Goal: Task Accomplishment & Management: Complete application form

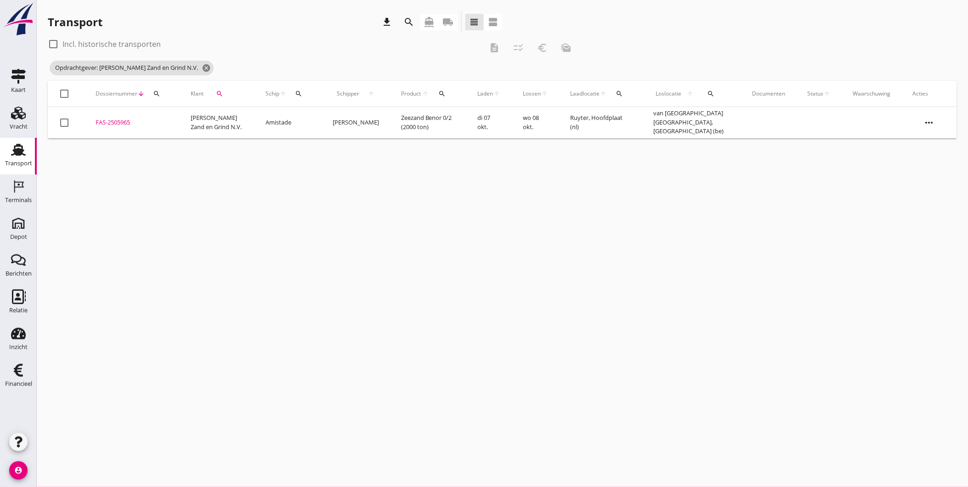
click at [434, 272] on div "cancel You are impersonating another user. Transport download search directions…" at bounding box center [502, 243] width 931 height 487
click at [15, 119] on icon "Vracht" at bounding box center [18, 113] width 15 height 15
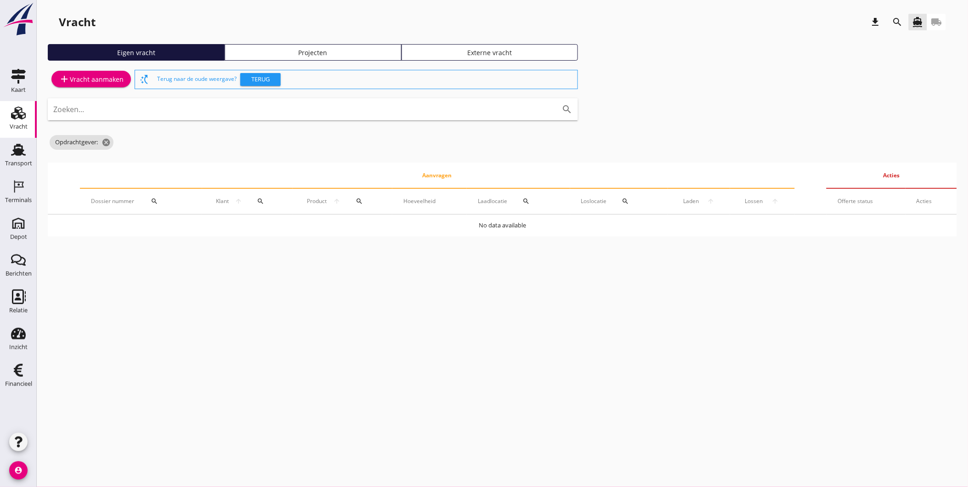
click at [626, 295] on div "cancel You are impersonating another user. Vracht download search directions_bo…" at bounding box center [502, 243] width 931 height 487
click at [19, 152] on use at bounding box center [18, 150] width 15 height 12
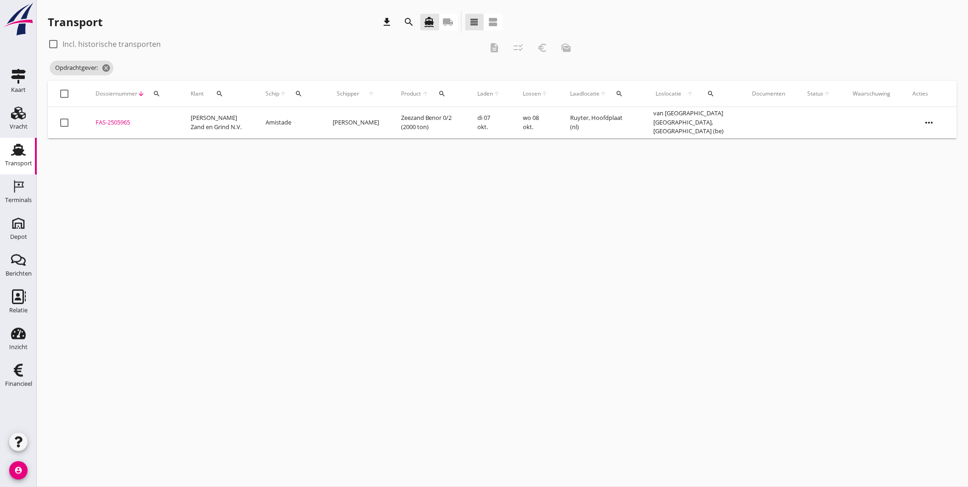
drag, startPoint x: 14, startPoint y: 114, endPoint x: 36, endPoint y: 117, distance: 21.8
click at [14, 114] on icon "Vracht" at bounding box center [18, 113] width 15 height 15
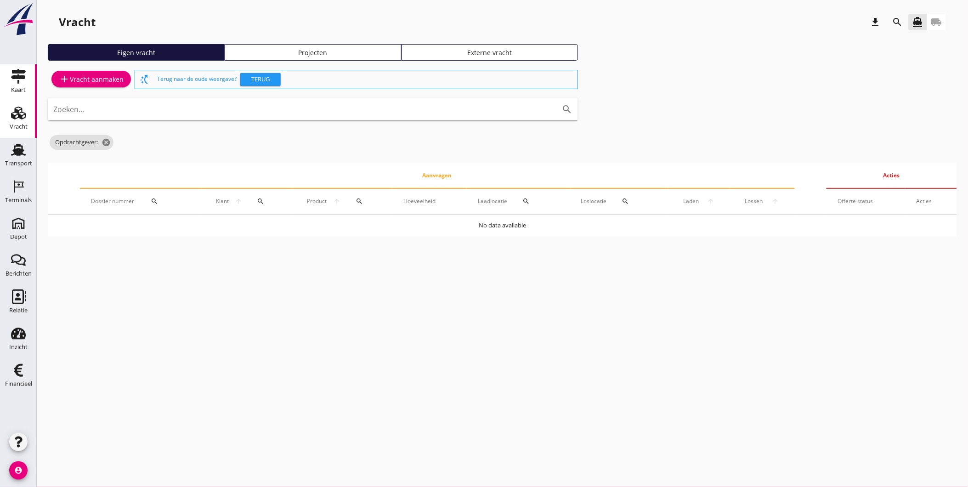
click at [12, 73] on use at bounding box center [18, 76] width 15 height 15
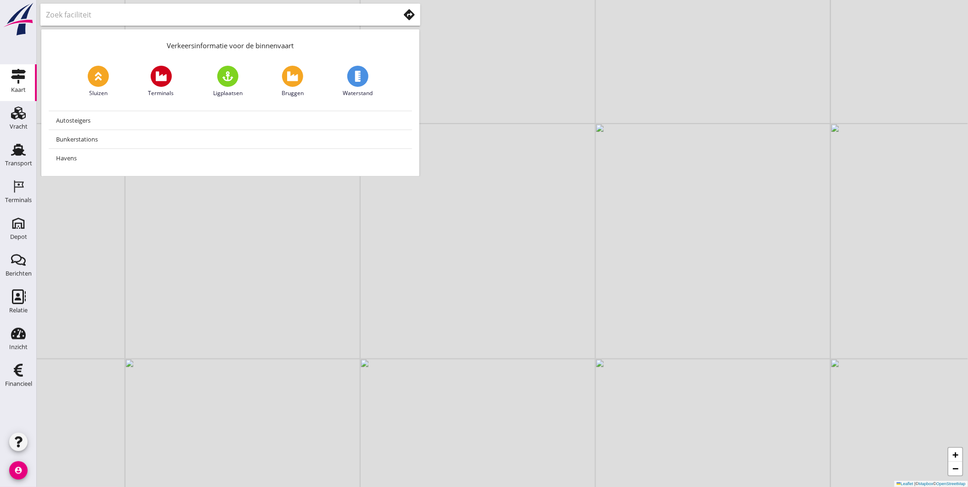
click at [178, 17] on input "text" at bounding box center [216, 14] width 341 height 15
click at [14, 122] on div "Vracht" at bounding box center [19, 126] width 18 height 13
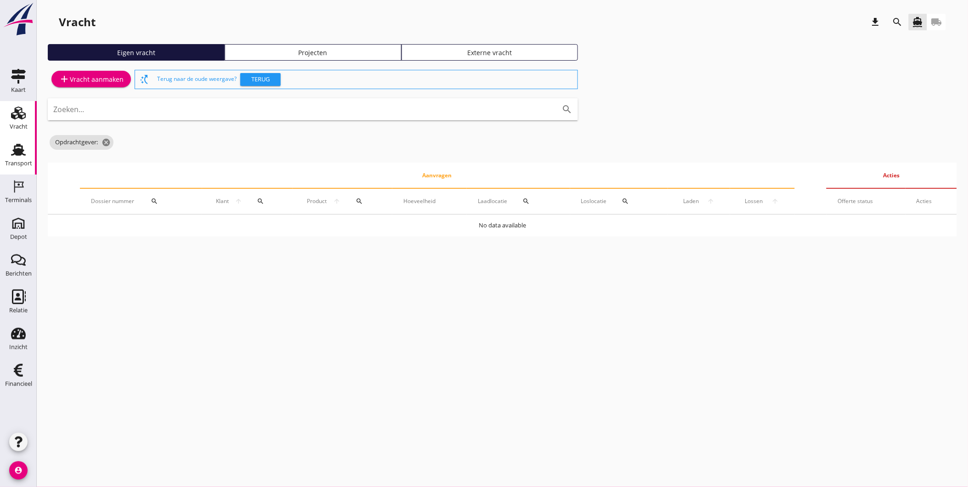
click at [14, 152] on use at bounding box center [18, 150] width 15 height 12
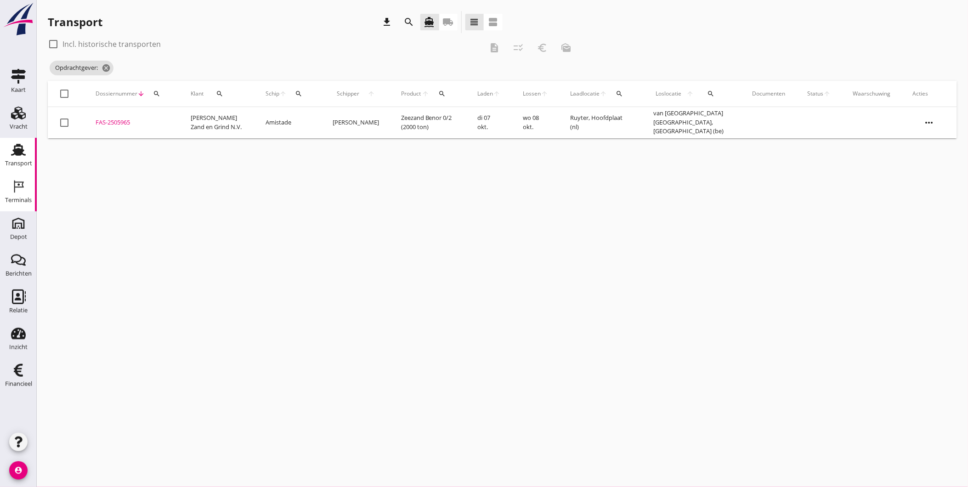
click at [25, 194] on div "Terminals" at bounding box center [18, 200] width 27 height 13
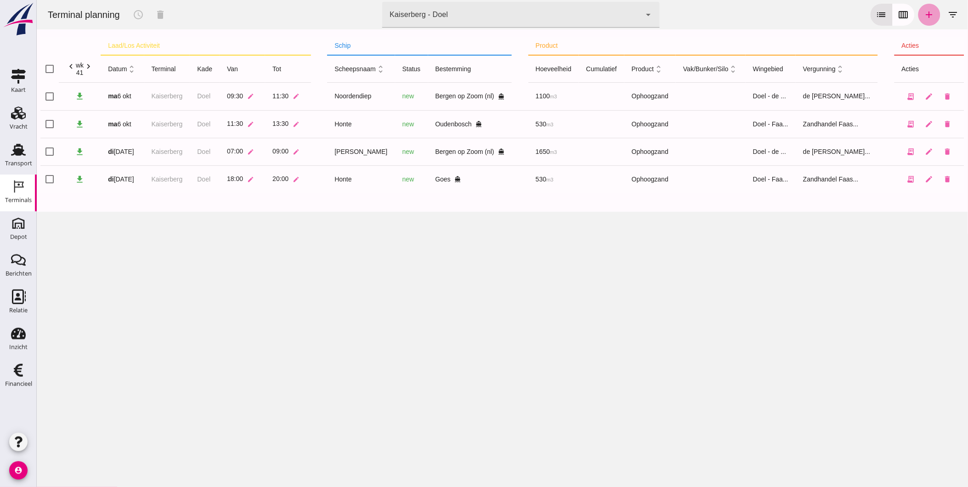
click at [924, 16] on icon "add" at bounding box center [929, 14] width 11 height 11
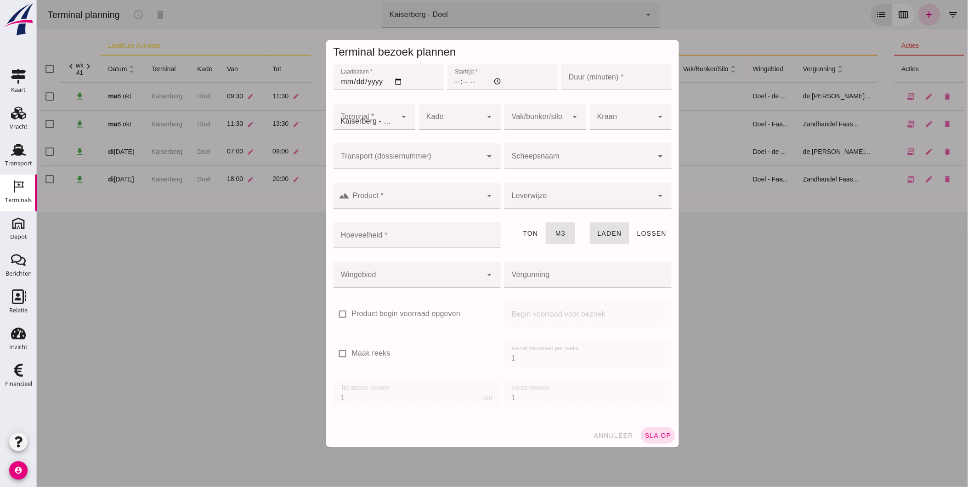
type input "Zandhandel Faasse B.V."
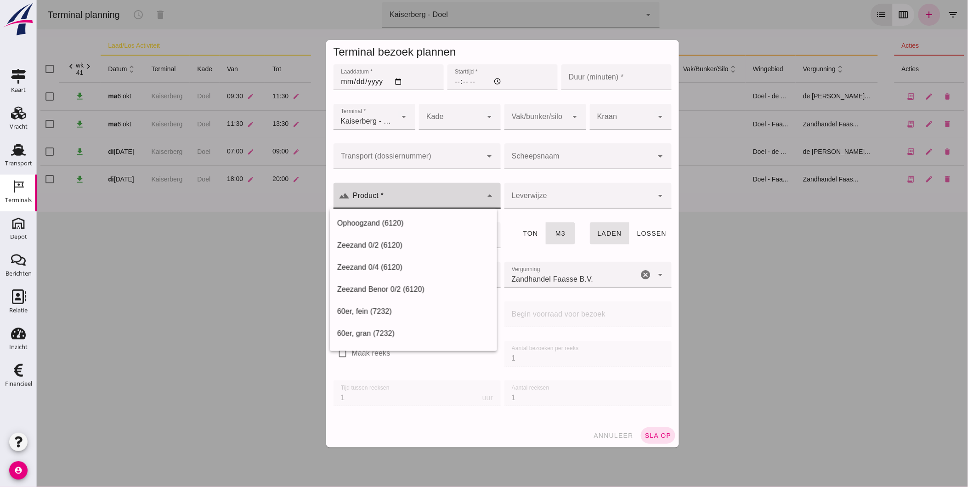
click at [395, 198] on input "Product *" at bounding box center [416, 200] width 132 height 11
click at [559, 162] on input "Scheepsnaam" at bounding box center [578, 160] width 149 height 11
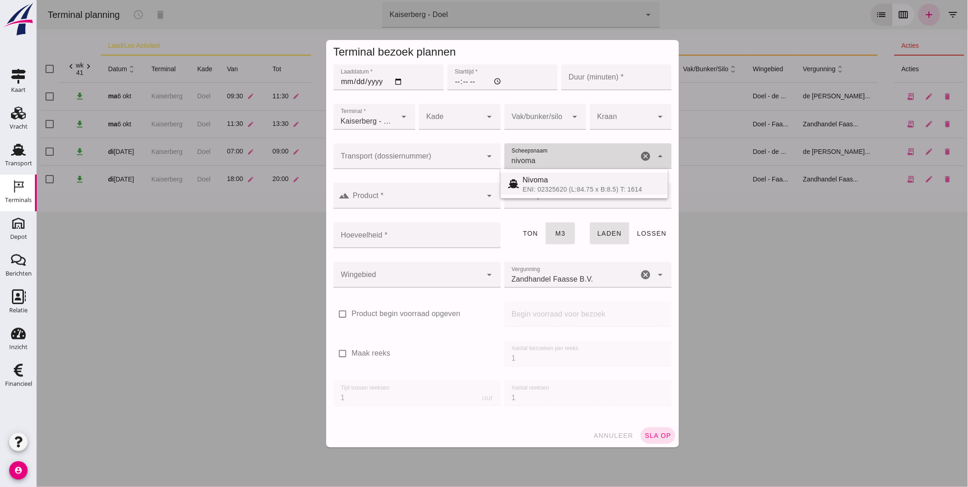
click at [543, 186] on div "ENI: 02325620 (L:84.75 x B:8.5) T: 1614" at bounding box center [591, 189] width 138 height 7
type input "Nivoma"
type input "914"
type input "Nivoma"
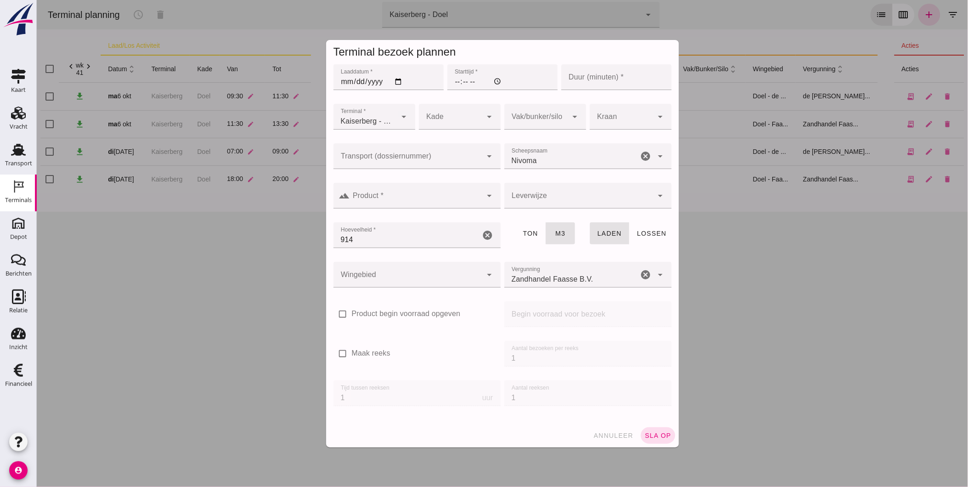
click at [607, 442] on button "annuleer" at bounding box center [613, 435] width 48 height 17
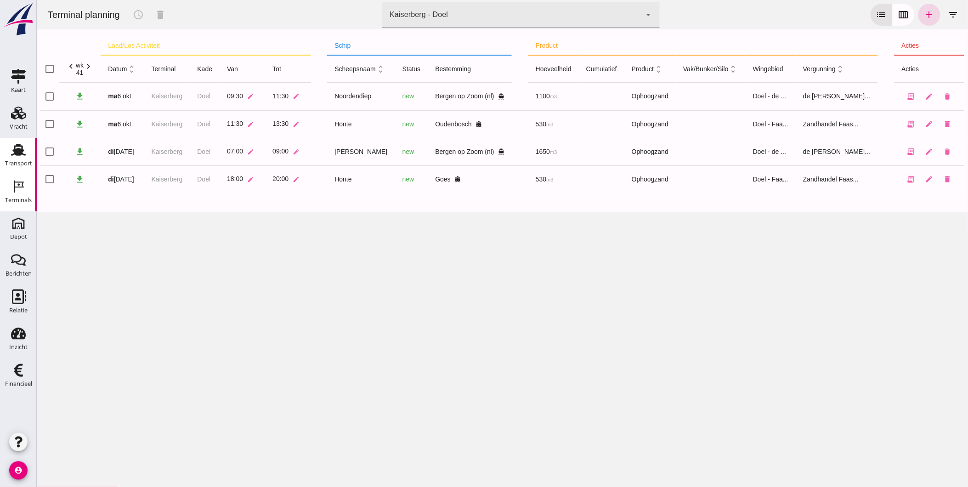
click at [5, 162] on div "Transport" at bounding box center [18, 163] width 27 height 6
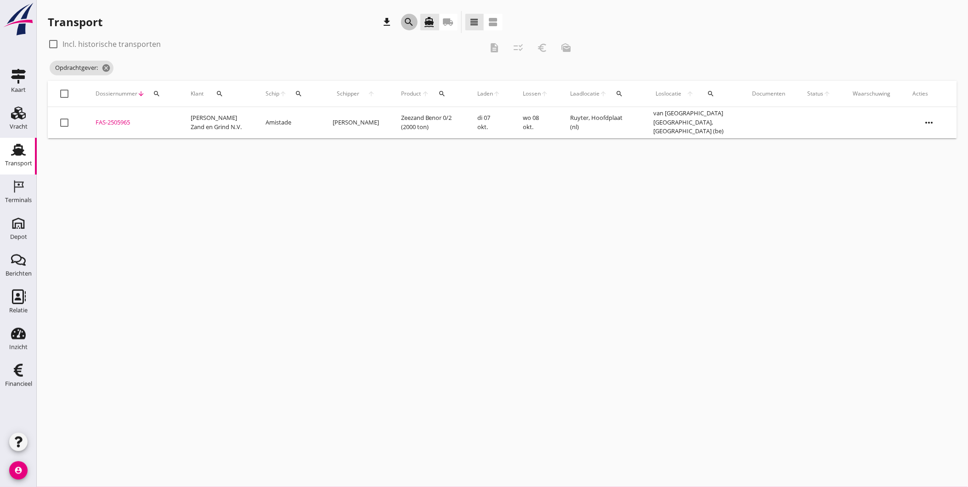
click at [414, 23] on icon "search" at bounding box center [409, 22] width 11 height 11
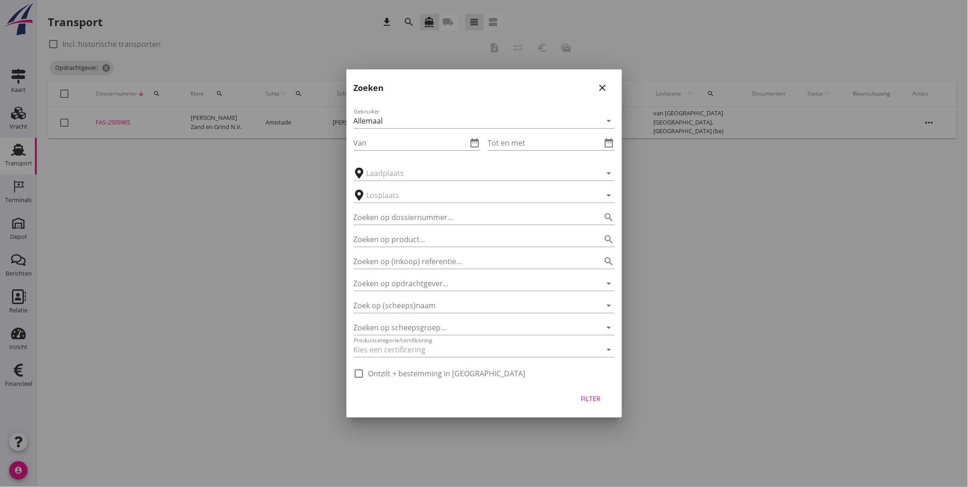
drag, startPoint x: 131, startPoint y: 215, endPoint x: 50, endPoint y: 164, distance: 96.6
click at [127, 212] on div at bounding box center [484, 243] width 968 height 487
click at [605, 89] on icon "close" at bounding box center [602, 87] width 11 height 11
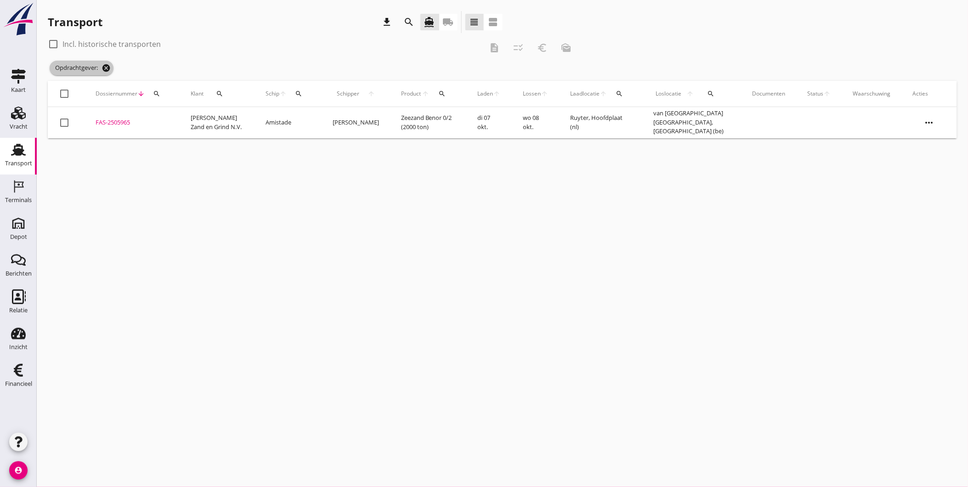
click at [108, 67] on icon "cancel" at bounding box center [106, 67] width 9 height 9
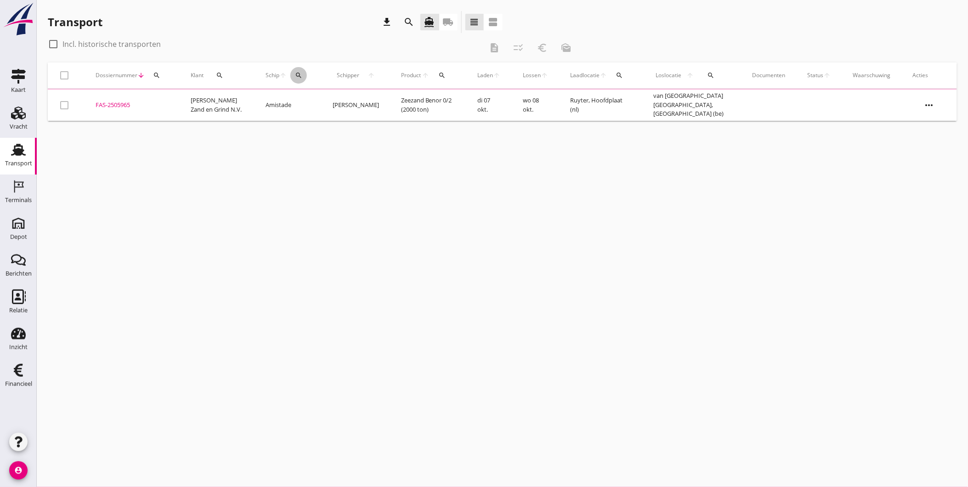
click at [302, 75] on icon "search" at bounding box center [298, 75] width 7 height 7
click at [334, 104] on input "Zoek op (scheeps)naam" at bounding box center [348, 102] width 96 height 15
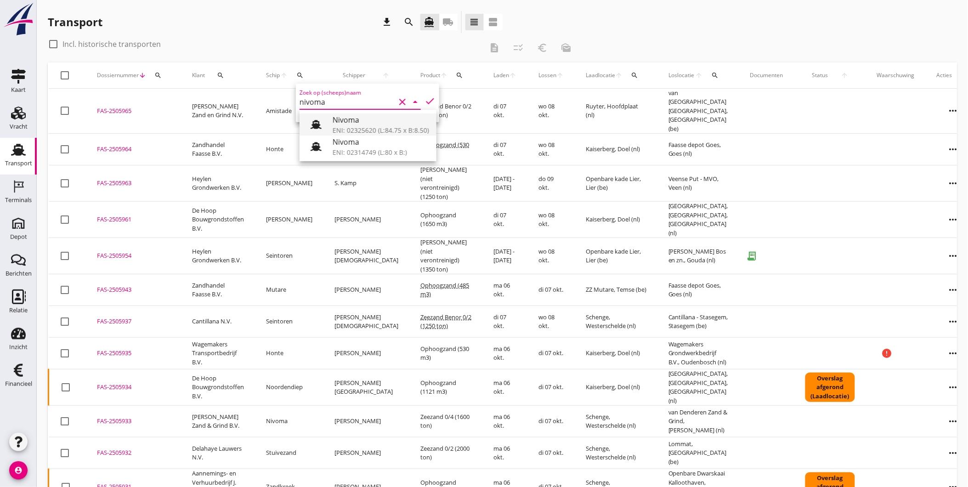
click at [342, 116] on div "Nivoma" at bounding box center [381, 119] width 96 height 11
click at [427, 101] on icon "check" at bounding box center [430, 101] width 11 height 11
type input "Nivoma"
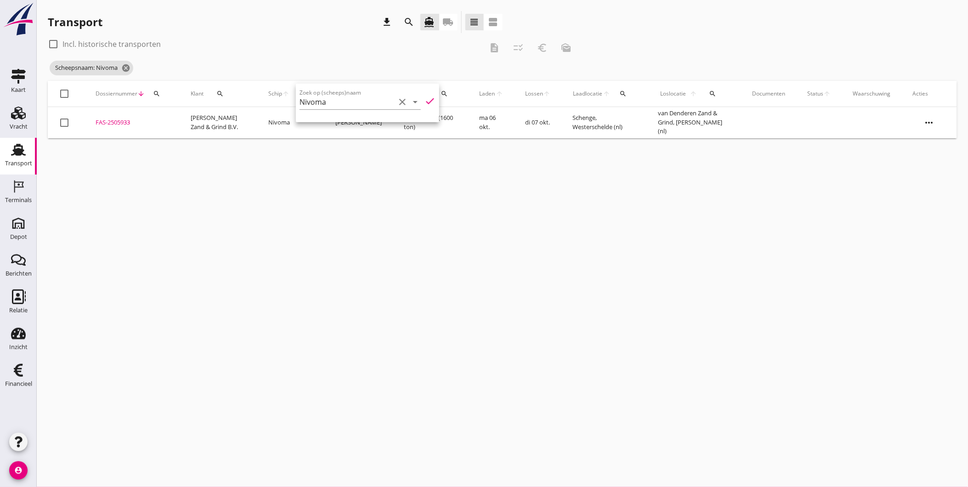
click at [665, 193] on div "cancel You are impersonating another user. Transport download search directions…" at bounding box center [502, 243] width 931 height 487
click at [93, 40] on label "Incl. historische transporten" at bounding box center [111, 44] width 98 height 9
checkbox input "true"
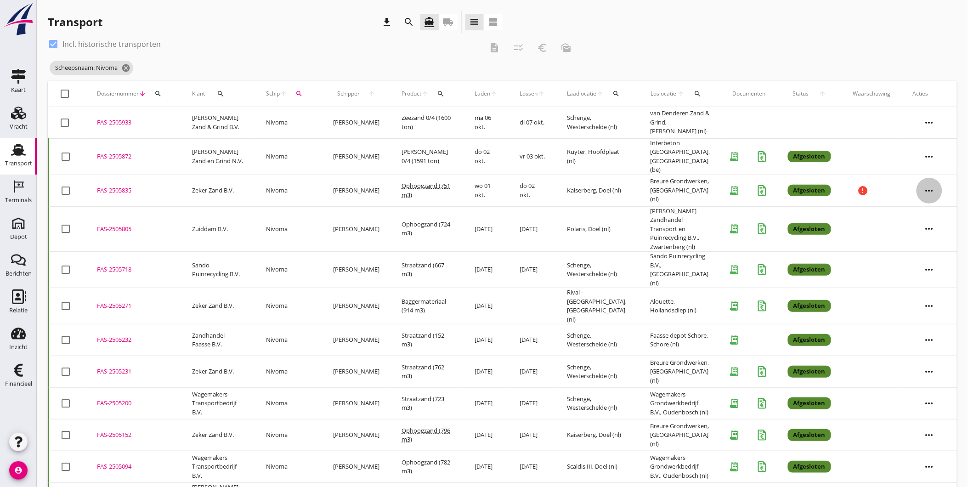
click at [926, 184] on icon "more_horiz" at bounding box center [930, 191] width 26 height 26
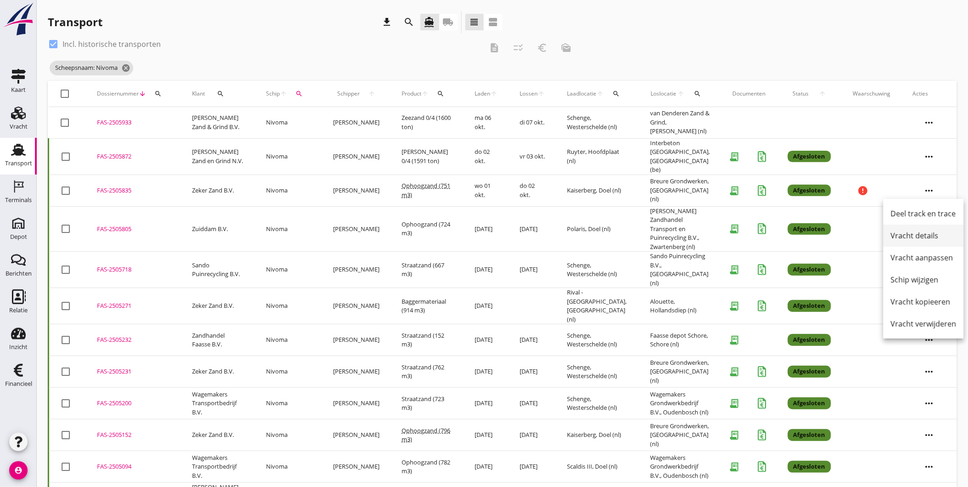
click at [925, 228] on link "Vracht details" at bounding box center [924, 236] width 80 height 22
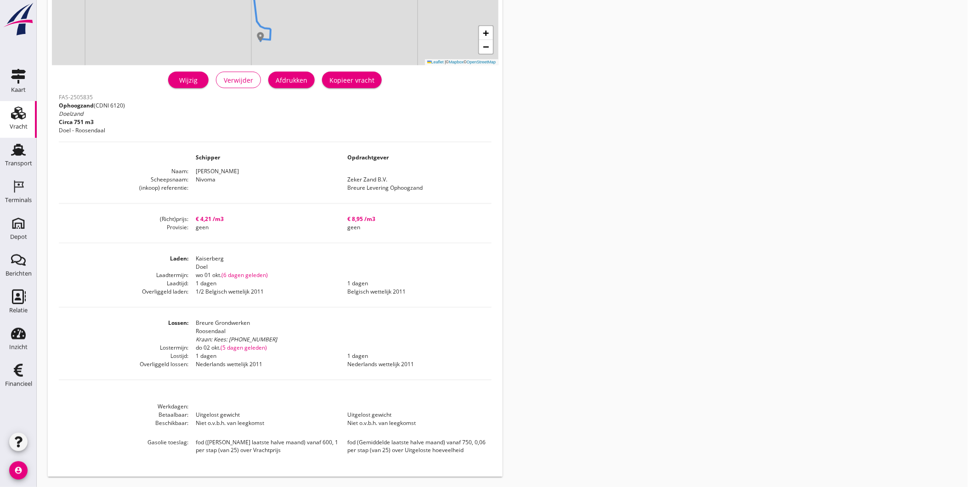
scroll to position [172, 0]
click at [19, 159] on div "Transport" at bounding box center [18, 163] width 27 height 13
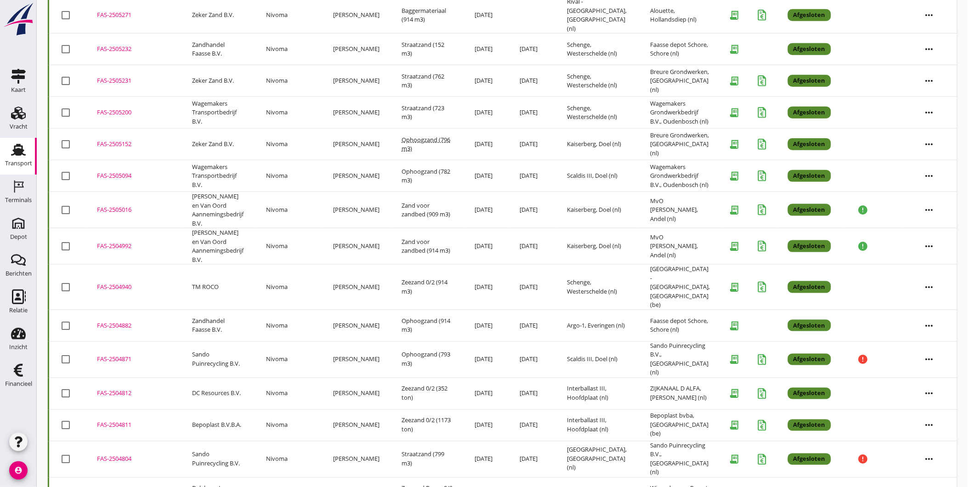
scroll to position [308, 0]
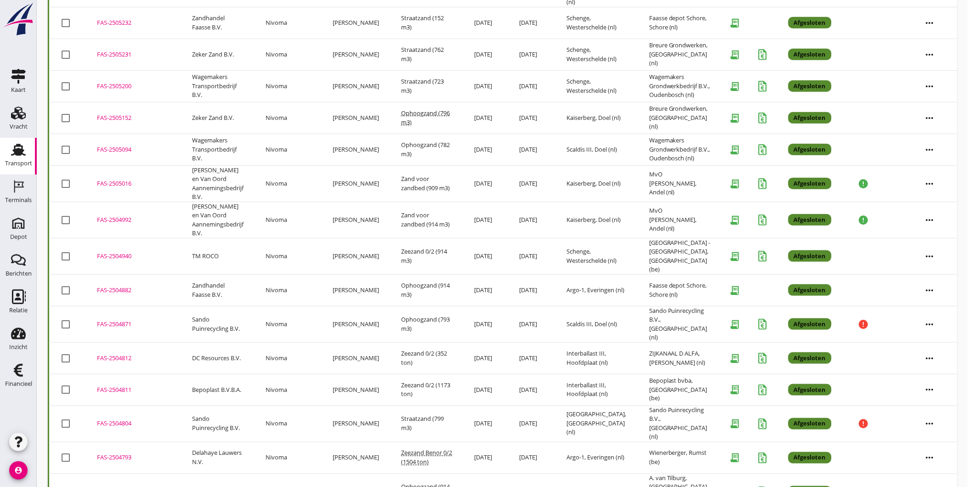
click at [24, 154] on use at bounding box center [18, 150] width 15 height 12
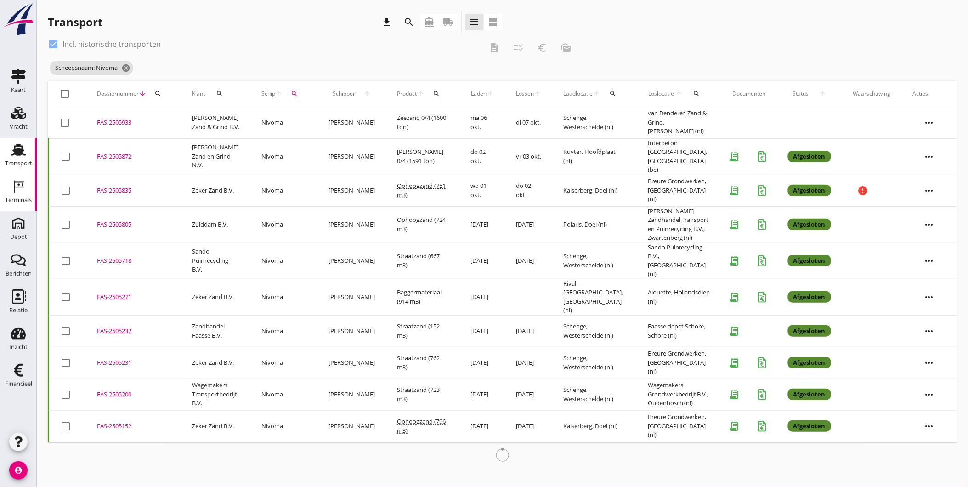
click at [25, 195] on div "Terminals" at bounding box center [18, 200] width 27 height 13
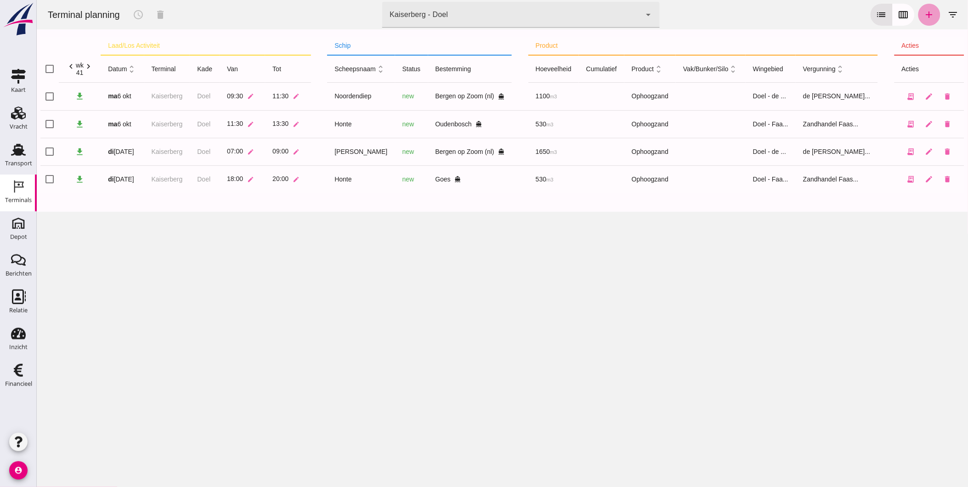
click at [925, 10] on icon "add" at bounding box center [929, 14] width 11 height 11
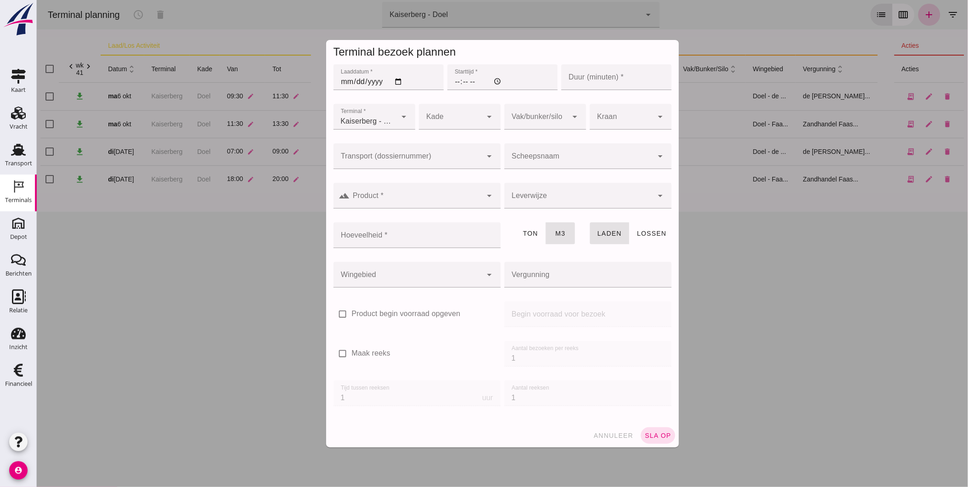
type input "Zandhandel Faasse B.V."
click at [336, 80] on input "Laaddatum *" at bounding box center [388, 77] width 110 height 26
type input "[DATE]"
type input "14:00"
type input "120"
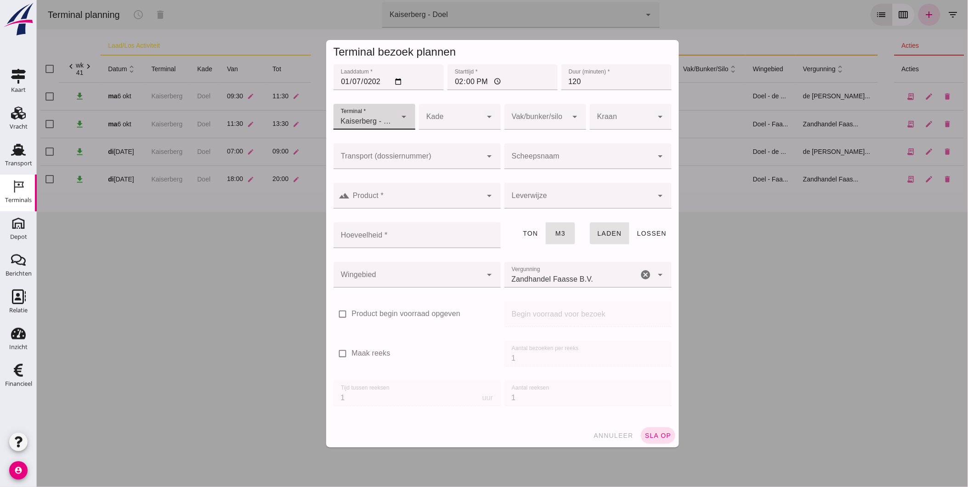
click at [442, 119] on div at bounding box center [450, 117] width 63 height 26
click at [432, 147] on div "Doel" at bounding box center [455, 144] width 67 height 11
type input "11"
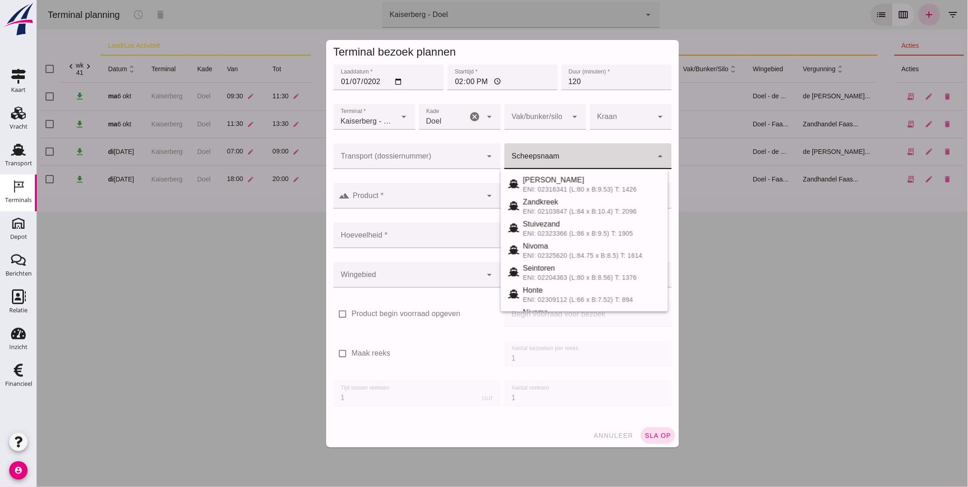
click at [544, 152] on div at bounding box center [578, 156] width 149 height 26
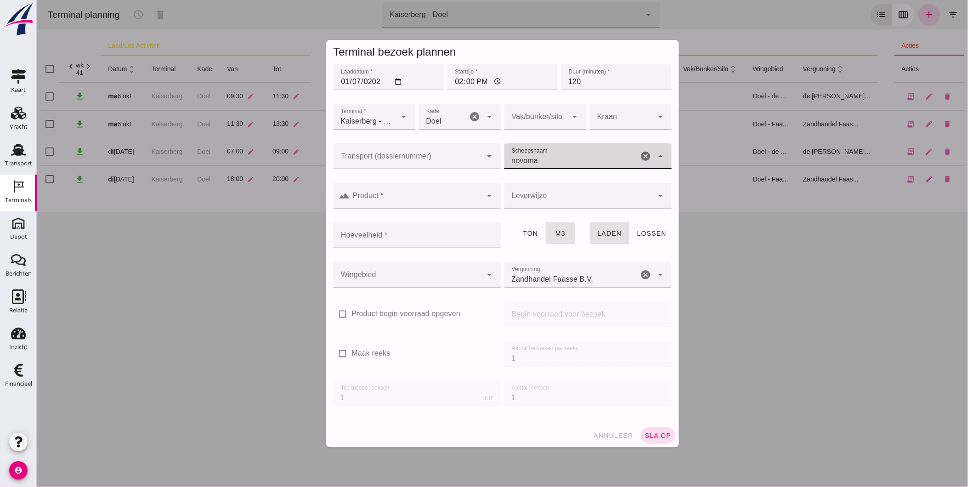
drag, startPoint x: 575, startPoint y: 158, endPoint x: 495, endPoint y: 168, distance: 81.0
click at [495, 167] on div "Transport (dossiernummer) Transport (dossiernummer) cancel arrow_drop_down Sche…" at bounding box center [502, 162] width 342 height 40
click at [558, 185] on div "Nivoma" at bounding box center [591, 180] width 138 height 11
type input "Nivoma"
type input "914"
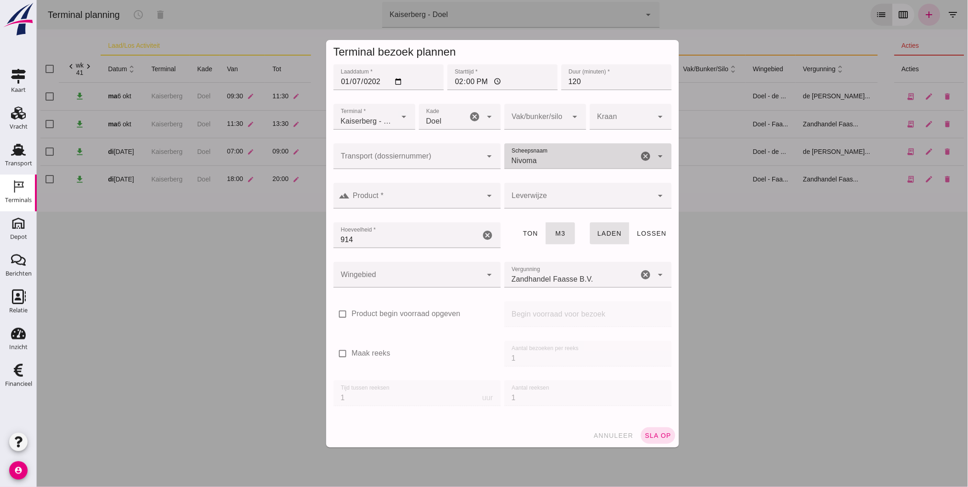
type input "Nivoma"
click at [427, 199] on input "Product *" at bounding box center [416, 200] width 132 height 11
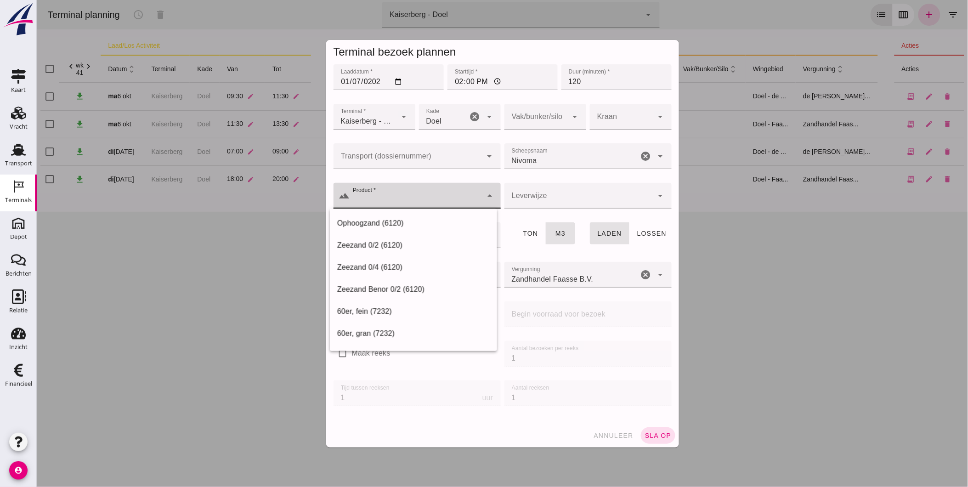
click at [484, 199] on icon "arrow_drop_down" at bounding box center [489, 195] width 11 height 11
click at [484, 198] on icon "arrow_drop_down" at bounding box center [489, 195] width 11 height 11
click at [442, 218] on div "Ophoogzand (6120)" at bounding box center [413, 223] width 153 height 11
type input "Ophoogzand (6120)"
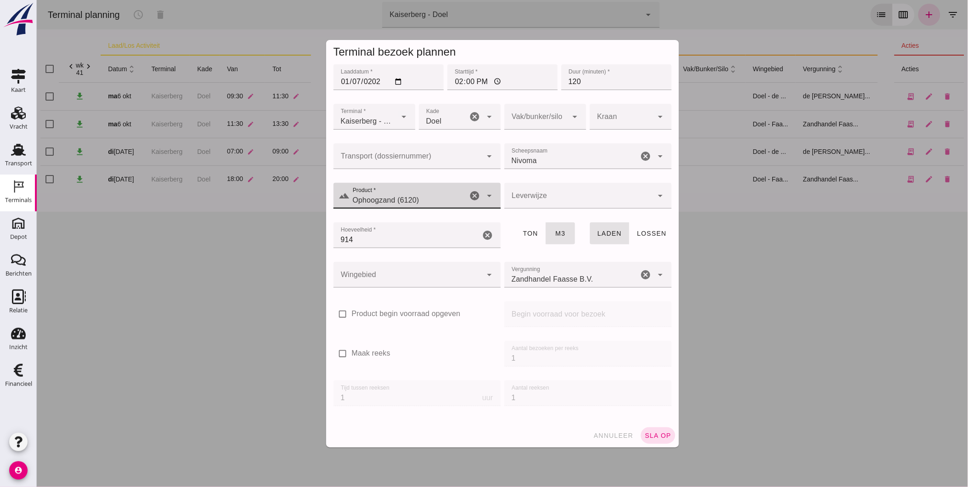
click at [578, 198] on div at bounding box center [578, 196] width 149 height 26
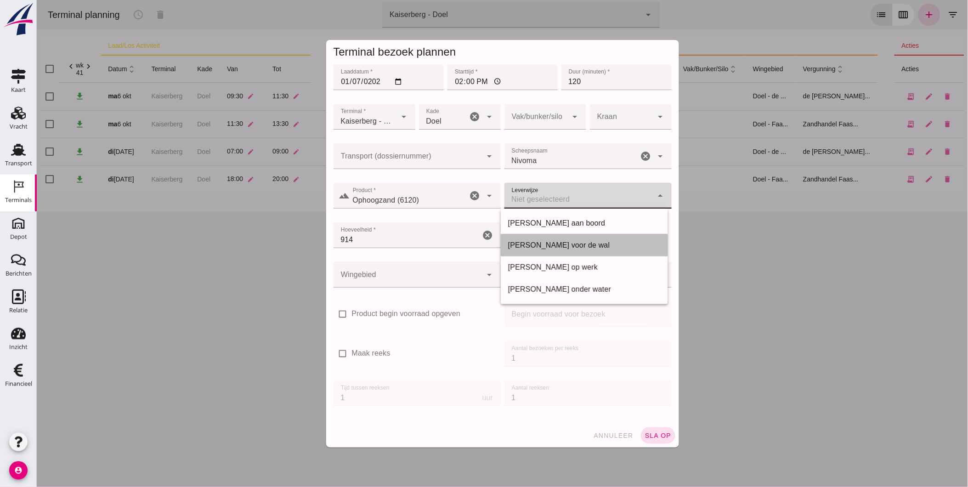
click at [572, 244] on div "[PERSON_NAME] voor de wal" at bounding box center [584, 245] width 153 height 11
type input "franco_on_shore"
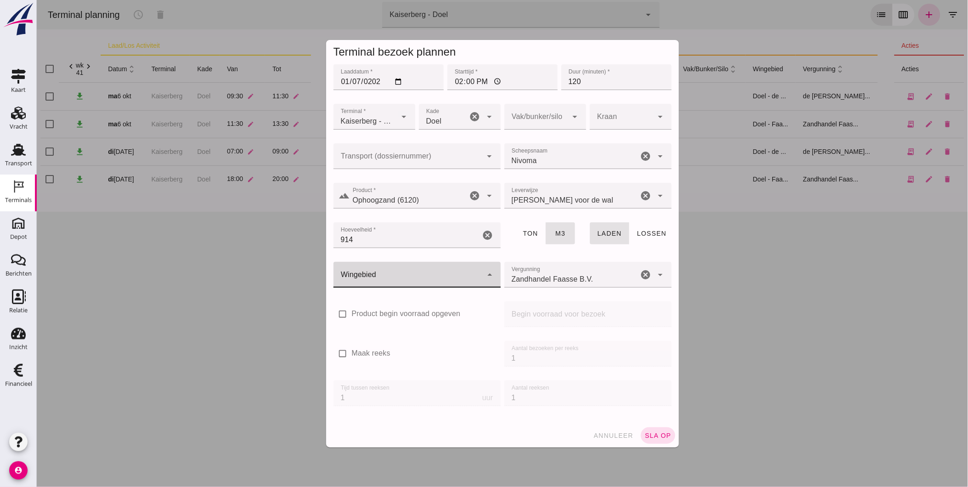
click at [420, 277] on div at bounding box center [407, 275] width 149 height 26
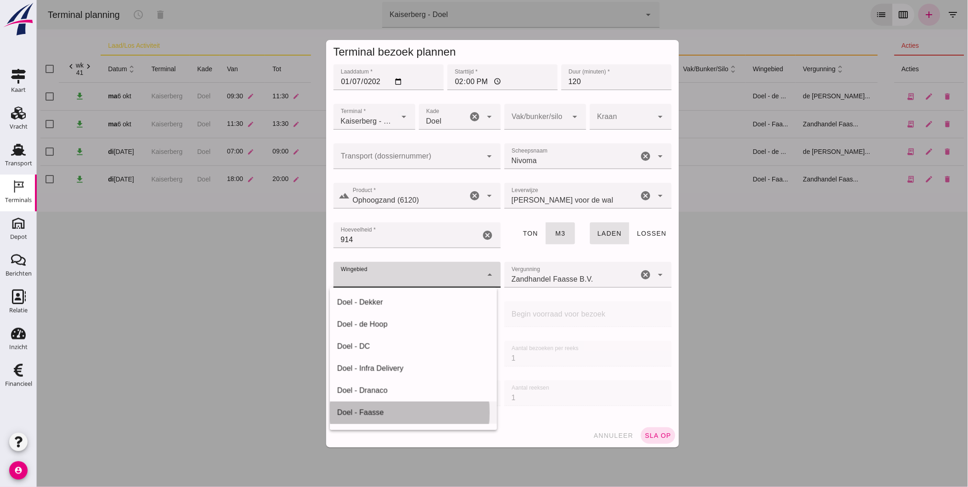
click at [389, 416] on div "Doel - Faasse" at bounding box center [413, 412] width 153 height 11
type input "197"
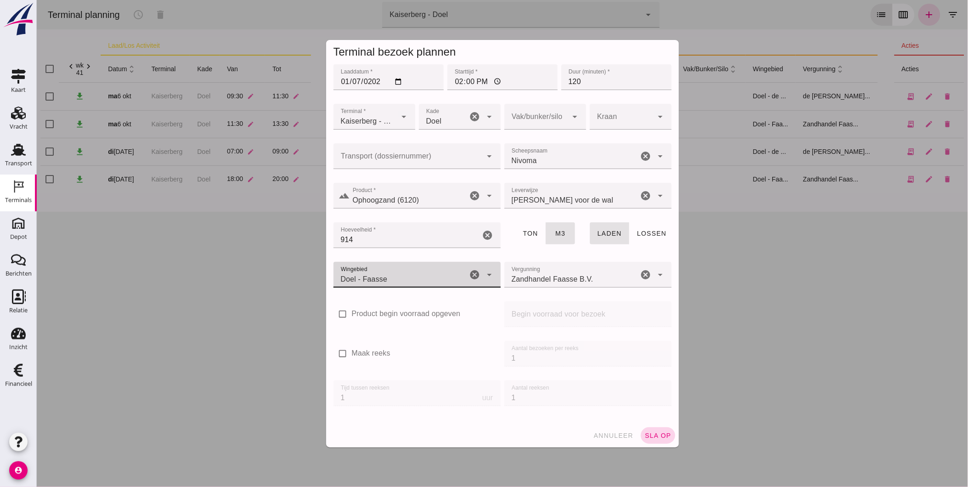
click at [653, 439] on button "sla op" at bounding box center [658, 435] width 34 height 17
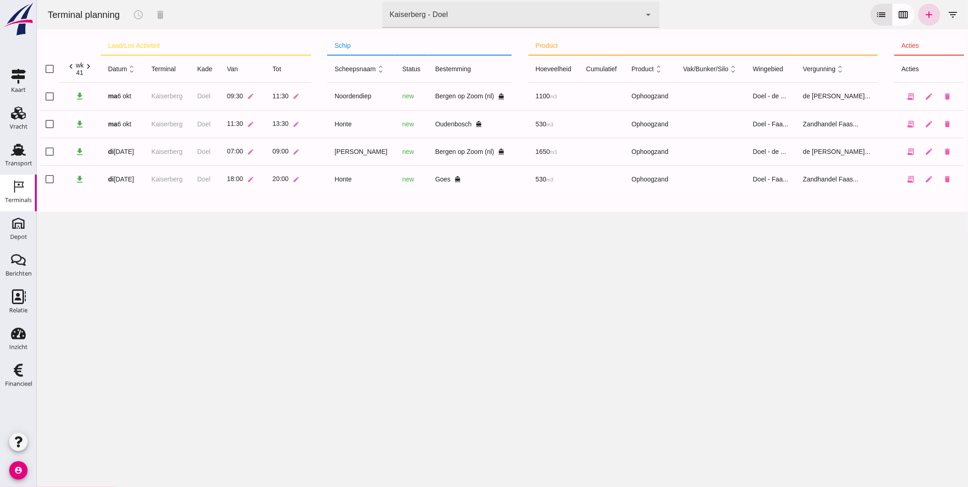
click at [574, 287] on div "Terminal planning schedule delete terminal Kaiserberg - Doel 7f603609-51ae-4e75…" at bounding box center [501, 243] width 931 height 487
